Goal: Task Accomplishment & Management: Complete application form

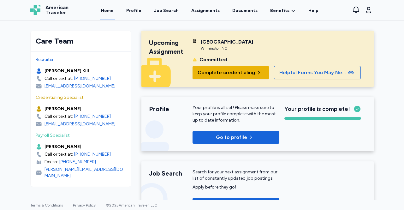
click at [249, 76] on span "Complete credentialing" at bounding box center [225, 73] width 57 height 8
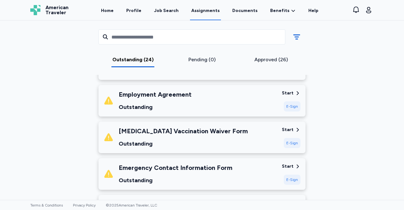
scroll to position [269, 0]
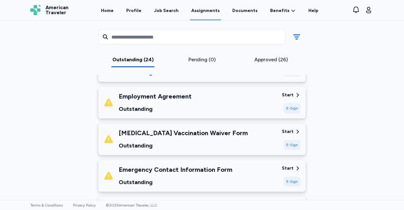
click at [292, 110] on div "E-Sign" at bounding box center [292, 108] width 17 height 10
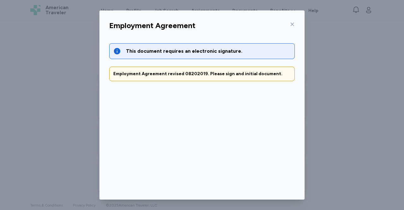
scroll to position [32, 0]
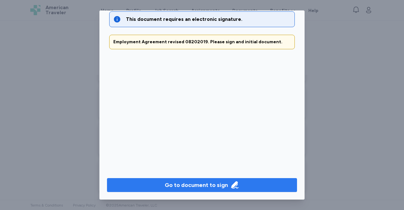
click at [153, 185] on span "Go to document to sign" at bounding box center [202, 184] width 180 height 9
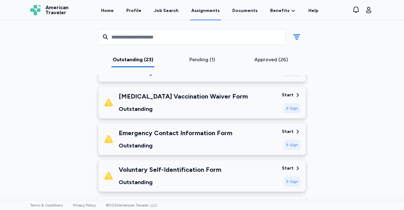
click at [293, 147] on div "E-Sign" at bounding box center [292, 145] width 17 height 10
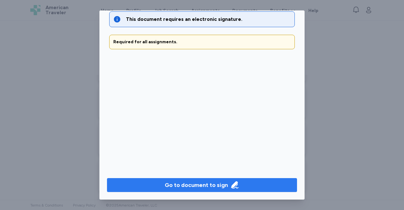
click at [135, 187] on span "Go to document to sign" at bounding box center [202, 184] width 180 height 9
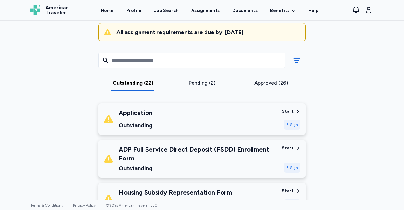
scroll to position [67, 0]
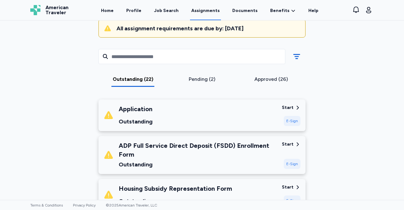
click at [288, 119] on div "E-Sign" at bounding box center [292, 121] width 17 height 10
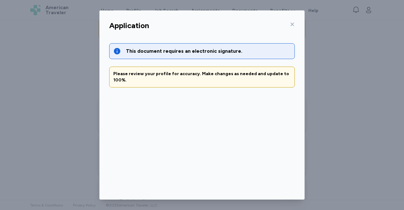
scroll to position [30, 0]
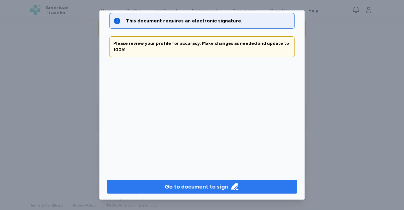
click at [246, 185] on span "Go to document to sign" at bounding box center [202, 186] width 180 height 9
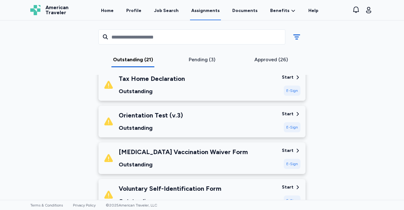
scroll to position [177, 0]
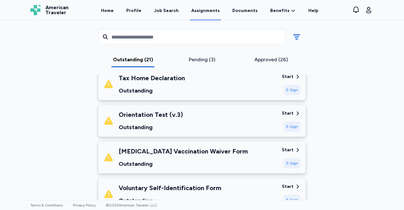
click at [293, 127] on div "E-Sign" at bounding box center [292, 126] width 17 height 10
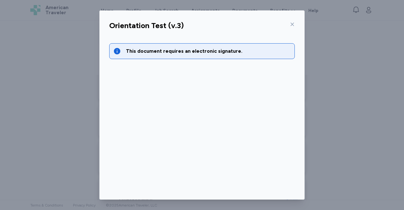
scroll to position [32, 0]
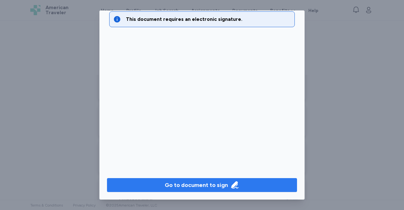
click at [259, 187] on span "Go to document to sign" at bounding box center [202, 184] width 180 height 9
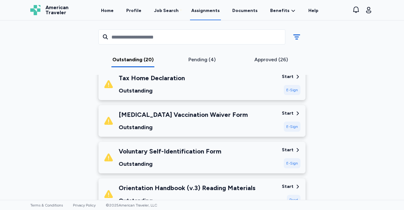
click at [290, 87] on div "E-Sign" at bounding box center [292, 90] width 17 height 10
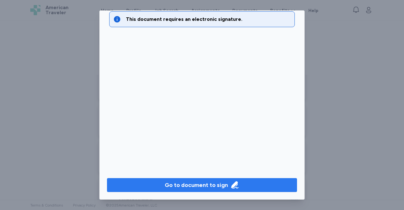
click at [224, 189] on div "Go to document to sign" at bounding box center [196, 184] width 63 height 9
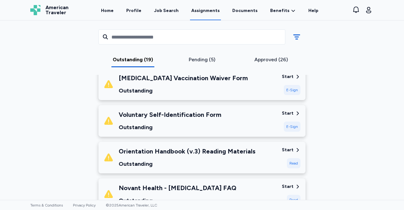
click at [292, 126] on div "E-Sign" at bounding box center [292, 126] width 17 height 10
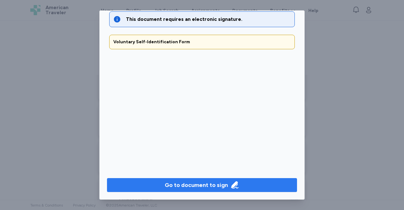
click at [138, 185] on span "Go to document to sign" at bounding box center [202, 184] width 180 height 9
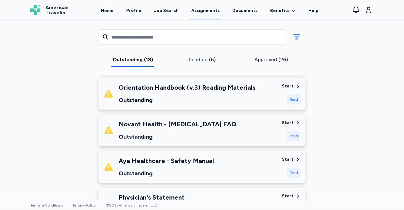
scroll to position [204, 0]
click at [293, 172] on div "Read" at bounding box center [294, 173] width 14 height 10
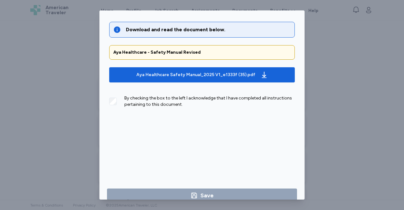
scroll to position [32, 0]
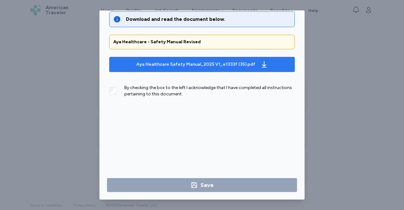
click at [260, 63] on icon "button" at bounding box center [264, 65] width 8 height 8
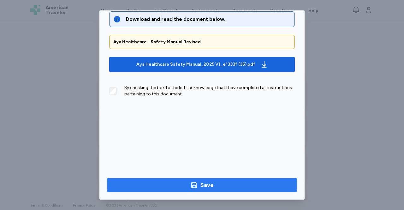
click at [215, 187] on span "Save" at bounding box center [202, 184] width 180 height 9
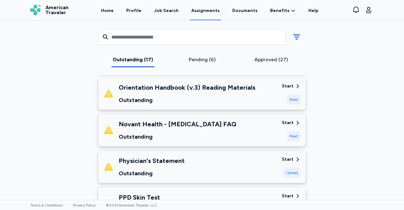
click at [291, 98] on div "Read" at bounding box center [294, 99] width 14 height 10
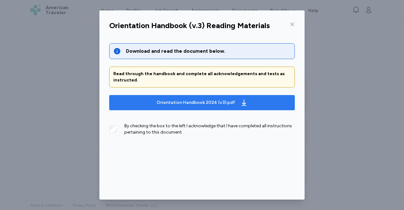
click at [270, 103] on span "Orientation Handbook 2024 (v3).pdf" at bounding box center [201, 102] width 175 height 10
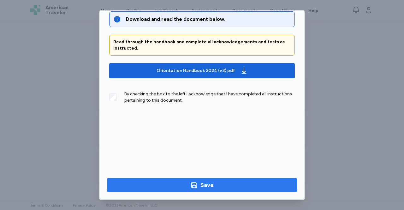
click at [127, 185] on span "Save" at bounding box center [202, 184] width 180 height 9
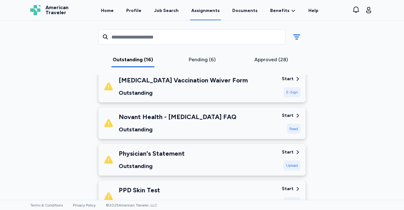
scroll to position [177, 0]
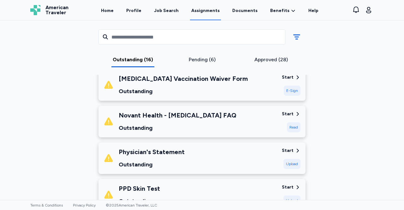
click at [295, 127] on div "Read" at bounding box center [294, 127] width 14 height 10
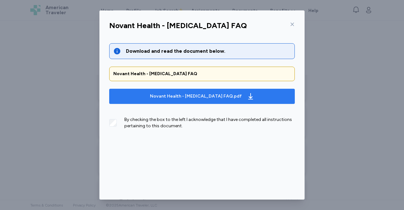
click at [276, 96] on span "Novant Health - [MEDICAL_DATA] FAQ.pdf" at bounding box center [201, 96] width 175 height 10
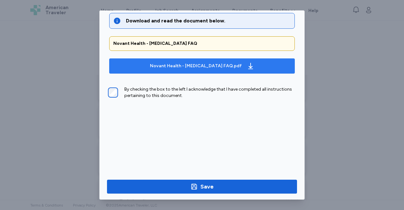
scroll to position [32, 0]
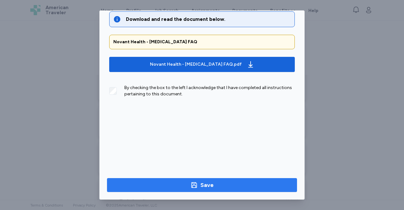
click at [217, 187] on span "Save" at bounding box center [202, 184] width 180 height 9
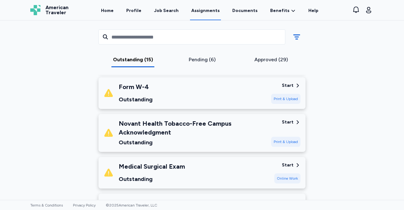
scroll to position [390, 0]
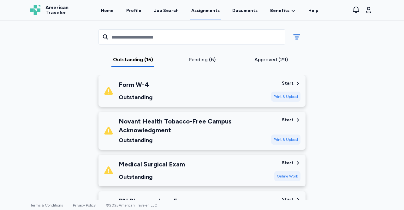
click at [295, 119] on icon at bounding box center [298, 120] width 6 height 6
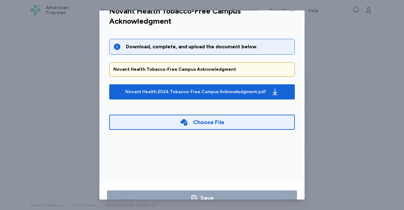
scroll to position [15, 0]
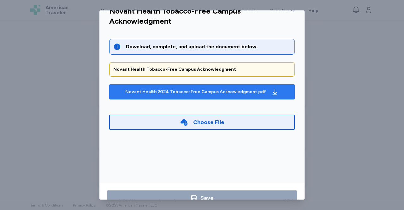
click at [271, 91] on icon "button" at bounding box center [275, 92] width 8 height 8
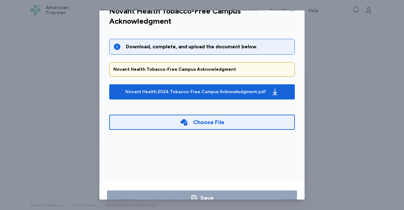
click at [126, 121] on div "Choose File" at bounding box center [201, 122] width 185 height 15
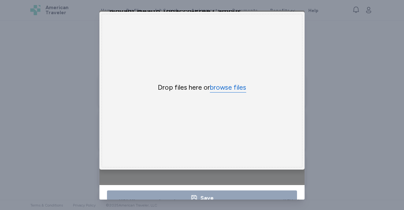
click at [223, 90] on button "browse files" at bounding box center [228, 87] width 36 height 9
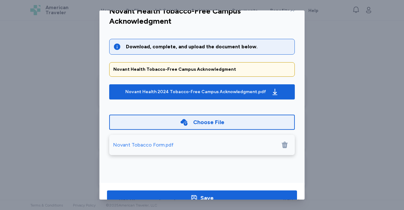
scroll to position [32, 0]
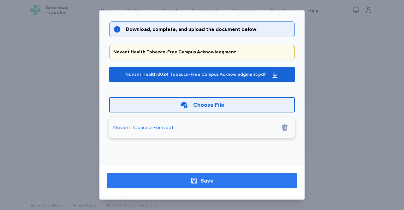
click at [134, 179] on span "Save" at bounding box center [202, 180] width 180 height 9
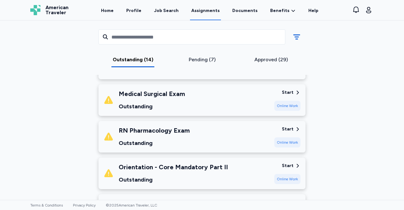
scroll to position [418, 0]
click at [285, 128] on div "Start" at bounding box center [288, 129] width 12 height 6
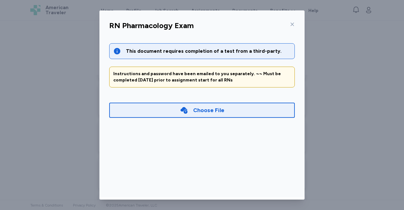
click at [218, 112] on div "Choose File" at bounding box center [208, 110] width 31 height 9
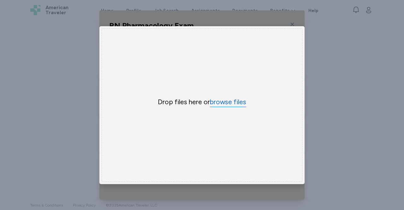
click at [225, 100] on button "browse files" at bounding box center [228, 101] width 36 height 9
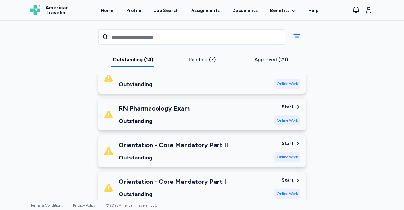
scroll to position [439, 0]
click at [290, 109] on div "Start" at bounding box center [288, 107] width 12 height 6
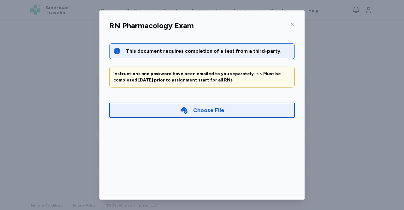
click at [237, 108] on div "Choose File" at bounding box center [201, 110] width 185 height 15
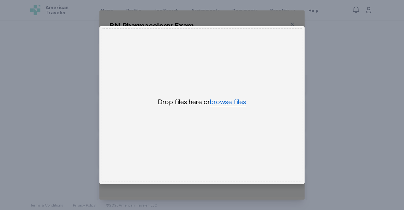
click at [228, 102] on button "browse files" at bounding box center [228, 101] width 36 height 9
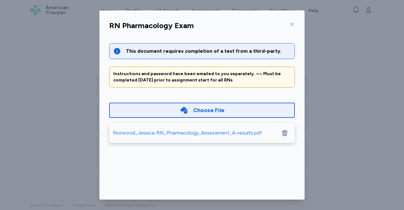
scroll to position [32, 0]
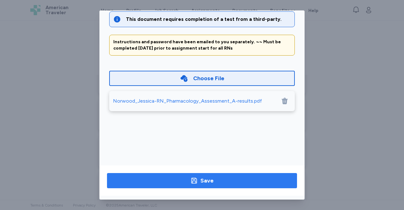
click at [153, 180] on span "Save" at bounding box center [202, 180] width 180 height 9
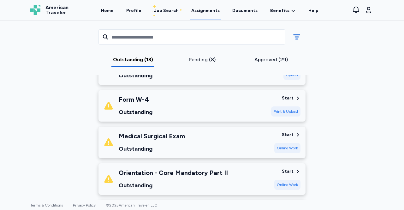
scroll to position [375, 0]
click at [288, 132] on div "Start" at bounding box center [288, 135] width 12 height 6
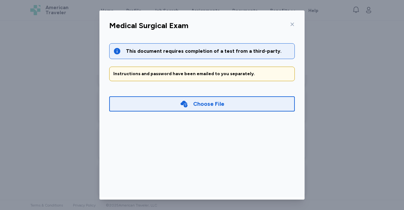
click at [237, 105] on div "Choose File" at bounding box center [201, 103] width 185 height 15
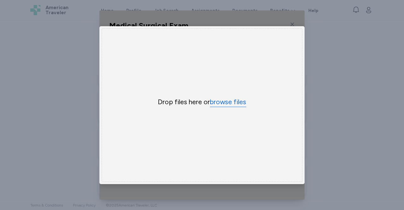
click at [230, 99] on button "browse files" at bounding box center [228, 101] width 36 height 9
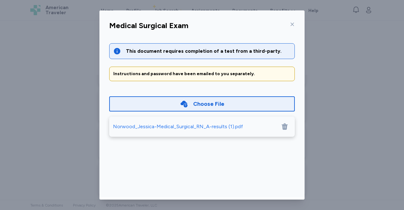
scroll to position [32, 0]
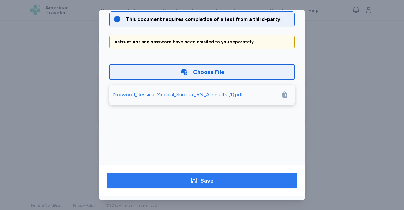
click at [175, 179] on span "Save" at bounding box center [202, 180] width 180 height 9
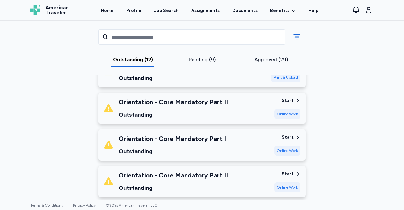
scroll to position [407, 0]
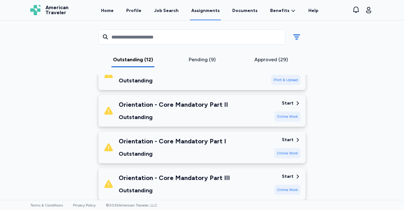
click at [290, 102] on div "Start" at bounding box center [288, 103] width 12 height 6
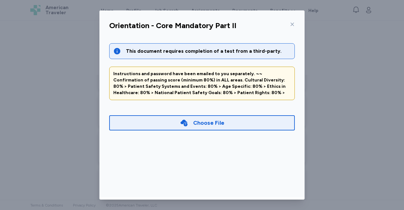
click at [266, 120] on div "Choose File" at bounding box center [201, 122] width 185 height 15
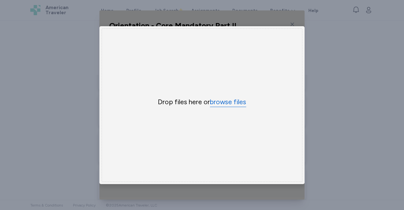
click at [230, 101] on button "browse files" at bounding box center [228, 101] width 36 height 9
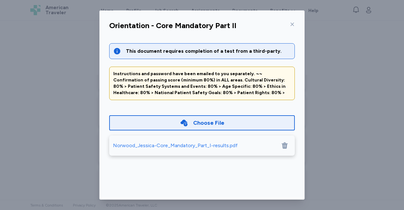
scroll to position [32, 0]
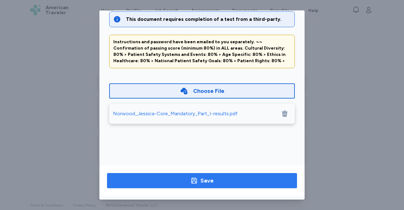
click at [244, 179] on span "Save" at bounding box center [202, 180] width 180 height 9
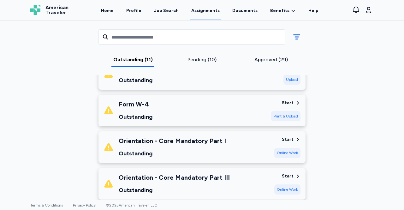
scroll to position [373, 0]
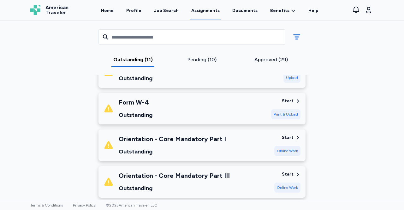
click at [290, 136] on div "Start" at bounding box center [288, 137] width 12 height 6
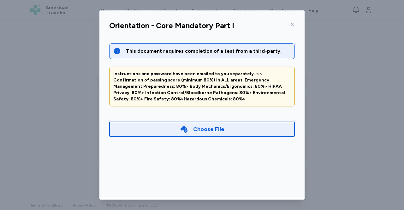
click at [275, 125] on div "Choose File" at bounding box center [201, 128] width 185 height 15
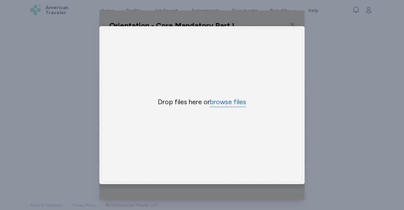
click at [232, 98] on button "browse files" at bounding box center [228, 101] width 36 height 9
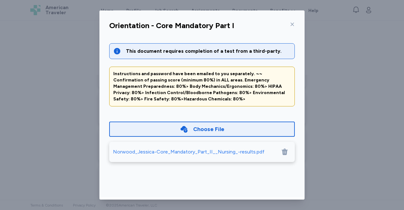
scroll to position [32, 0]
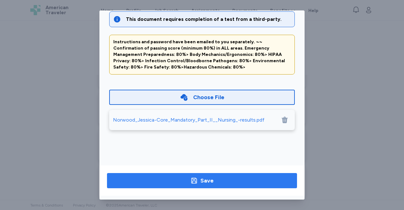
click at [247, 177] on span "Save" at bounding box center [202, 180] width 180 height 9
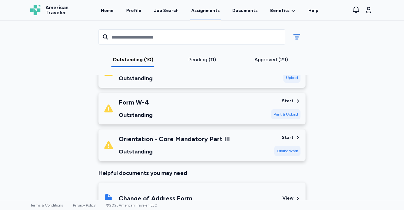
click at [290, 136] on div "Start" at bounding box center [288, 137] width 12 height 6
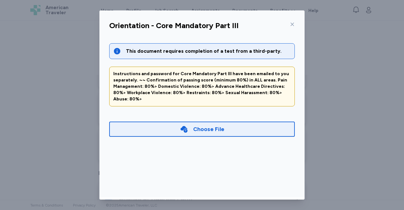
click at [274, 121] on div "Choose File" at bounding box center [201, 128] width 185 height 15
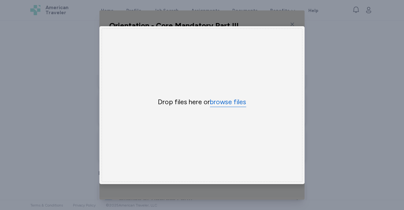
click at [230, 97] on button "browse files" at bounding box center [228, 101] width 36 height 9
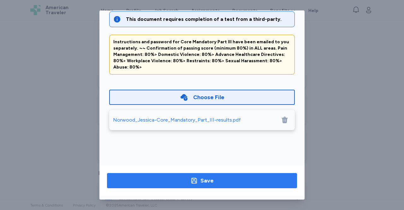
click at [250, 183] on span "Save" at bounding box center [202, 180] width 180 height 9
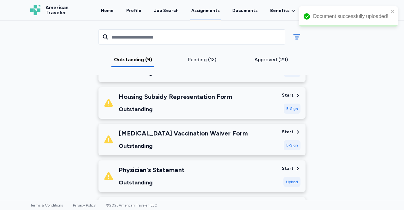
scroll to position [122, 0]
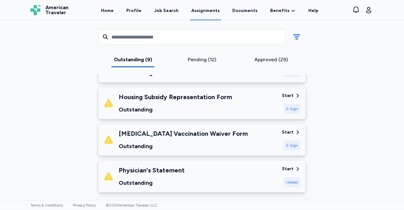
click at [291, 96] on div "Start" at bounding box center [288, 95] width 12 height 6
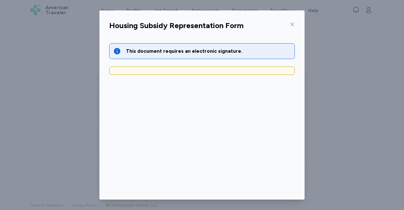
scroll to position [32, 0]
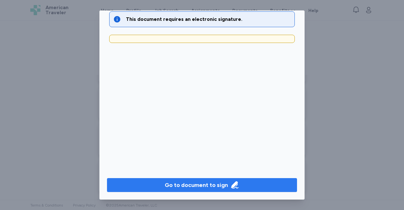
click at [159, 186] on span "Go to document to sign" at bounding box center [202, 184] width 180 height 9
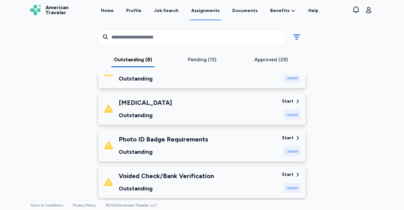
scroll to position [226, 0]
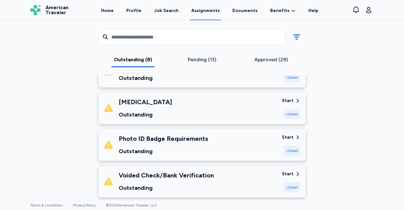
click at [282, 99] on div "Start" at bounding box center [288, 100] width 12 height 6
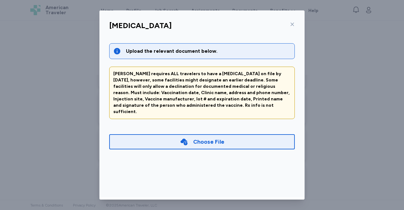
click at [291, 24] on icon at bounding box center [292, 24] width 5 height 5
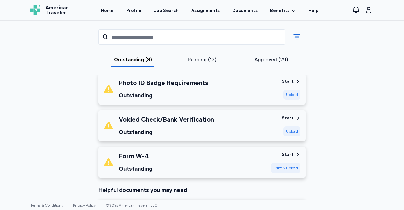
scroll to position [282, 0]
click at [288, 154] on div "Start" at bounding box center [288, 155] width 12 height 6
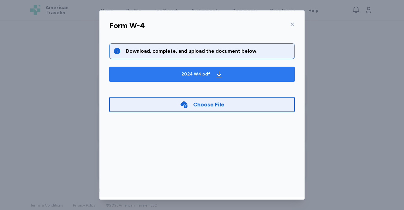
click at [122, 74] on span "2024 W4.pdf" at bounding box center [201, 74] width 175 height 10
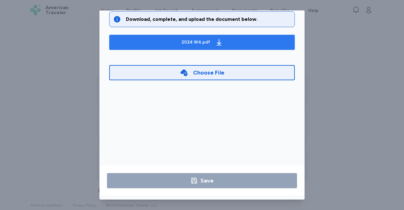
scroll to position [0, 0]
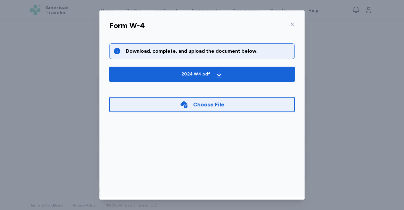
click at [290, 22] on icon at bounding box center [292, 24] width 5 height 5
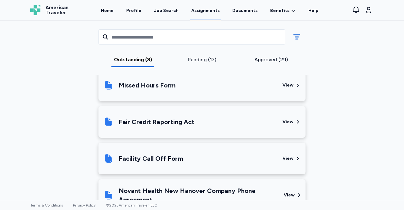
scroll to position [558, 0]
